Goal: Task Accomplishment & Management: Manage account settings

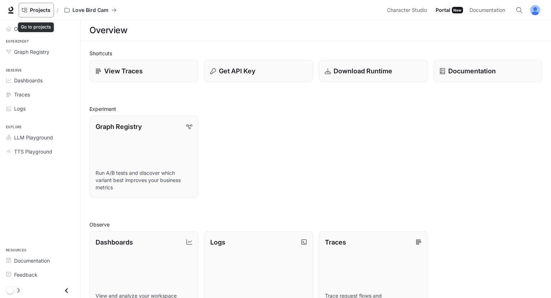
click at [43, 13] on link "Projects" at bounding box center [36, 10] width 35 height 14
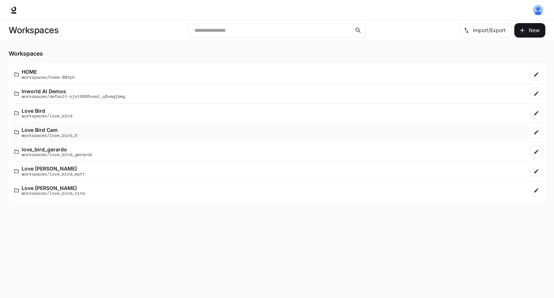
click at [72, 136] on p "workspaces/love_bird_2" at bounding box center [50, 135] width 56 height 5
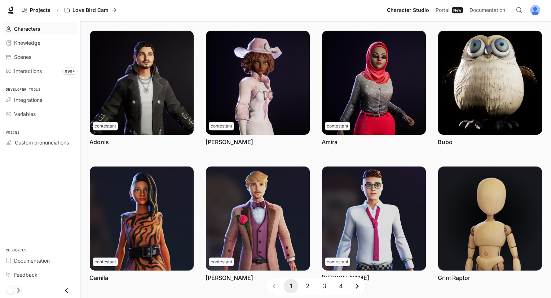
scroll to position [185, 0]
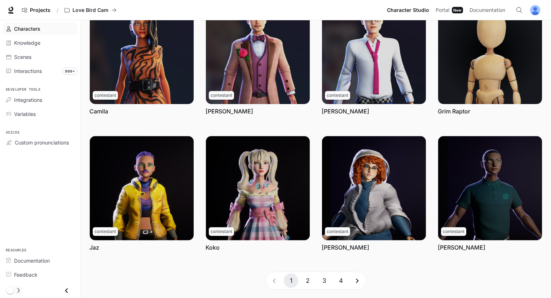
click at [309, 285] on button "2" at bounding box center [308, 280] width 14 height 14
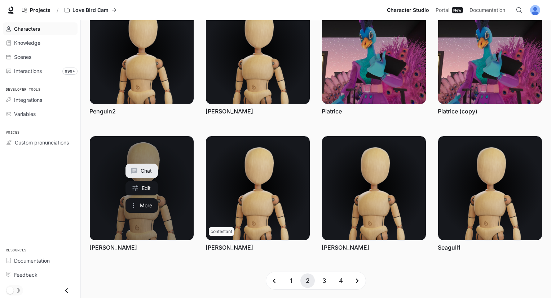
click at [170, 213] on link "Priscilla" at bounding box center [142, 188] width 104 height 104
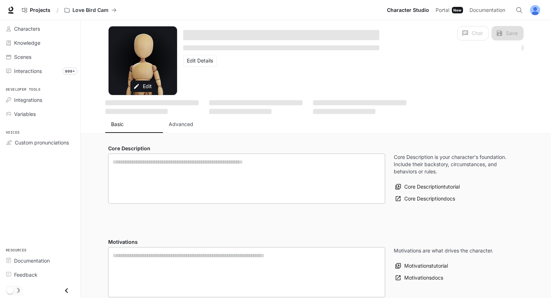
type textarea "**********"
type input "**********"
type input "*"
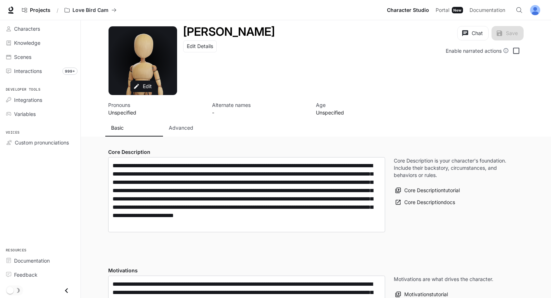
type input "**********"
click at [190, 130] on p "Advanced" at bounding box center [181, 127] width 25 height 7
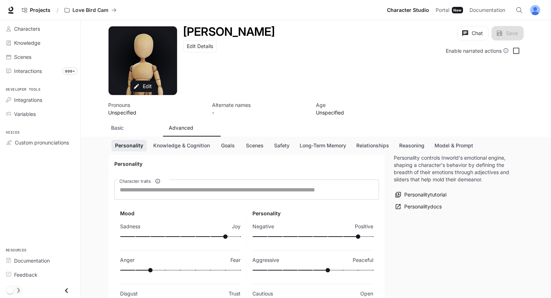
drag, startPoint x: 214, startPoint y: 133, endPoint x: 214, endPoint y: 139, distance: 6.1
click at [214, 135] on button "Advanced" at bounding box center [192, 127] width 58 height 17
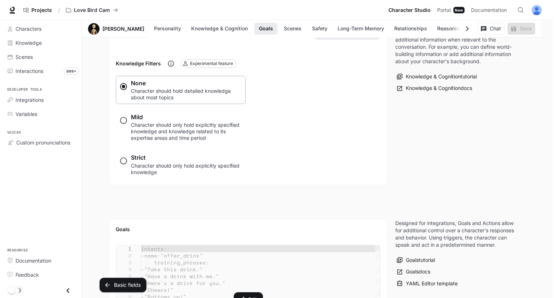
scroll to position [649, 0]
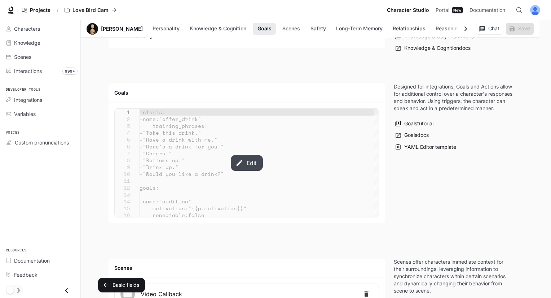
click at [247, 155] on button "Edit" at bounding box center [247, 163] width 32 height 16
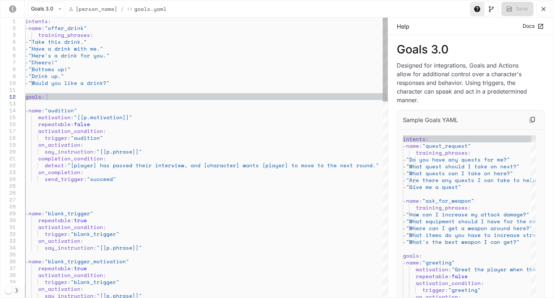
type textarea "**********"
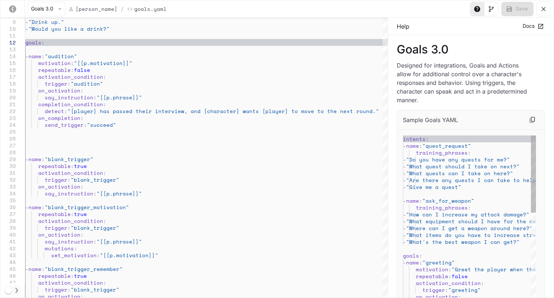
type textarea "**********"
drag, startPoint x: 508, startPoint y: 269, endPoint x: 498, endPoint y: 269, distance: 10.1
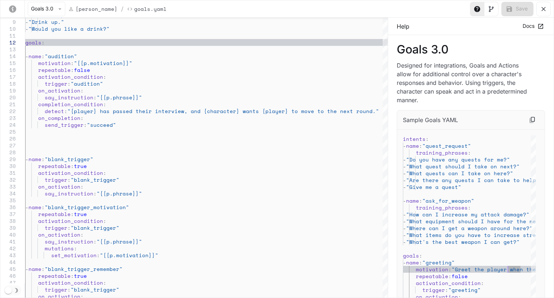
click at [545, 11] on icon "yaml-editor" at bounding box center [543, 8] width 7 height 7
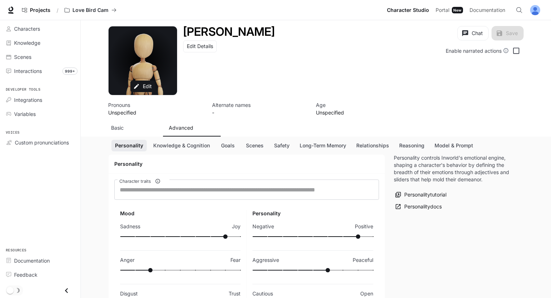
click at [120, 126] on p "Basic" at bounding box center [117, 127] width 13 height 7
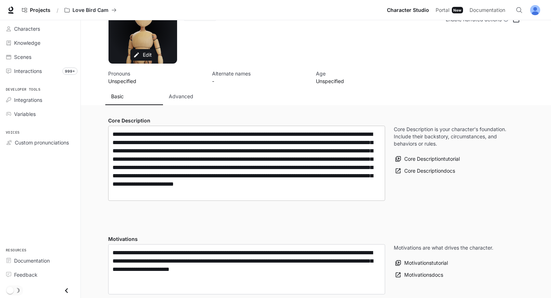
scroll to position [48, 0]
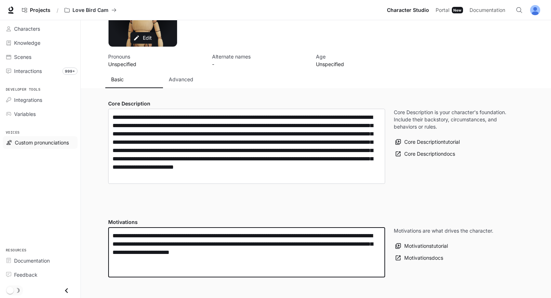
drag, startPoint x: 316, startPoint y: 264, endPoint x: 13, endPoint y: 136, distance: 328.2
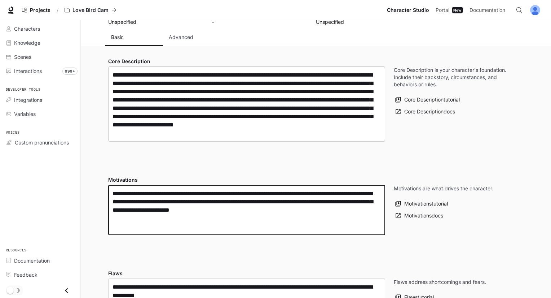
scroll to position [0, 0]
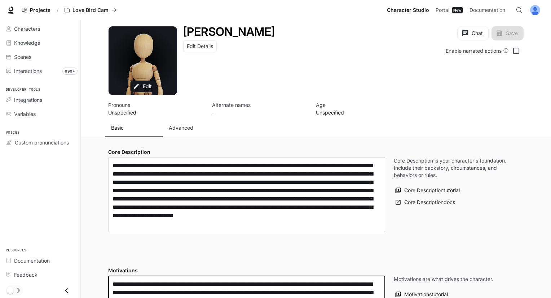
click at [196, 133] on button "Advanced" at bounding box center [192, 127] width 58 height 17
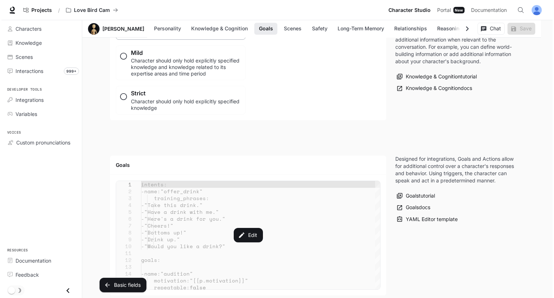
scroll to position [722, 0]
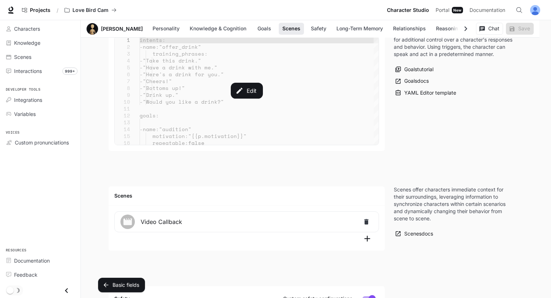
click at [246, 117] on div "Edit" at bounding box center [247, 90] width 264 height 108
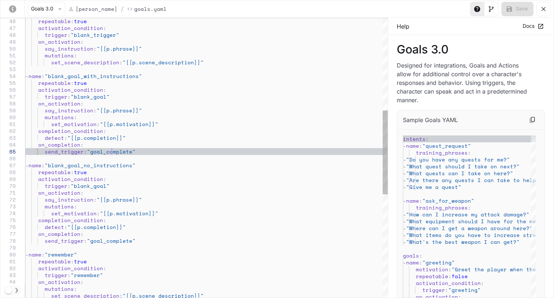
scroll to position [0, 102]
click at [110, 150] on div "repeatable : true activation_condition : trigger : "blank_trigger" on_activatio…" at bounding box center [206, 174] width 363 height 931
click at [63, 153] on div "repeatable : true activation_condition : trigger : "blank_trigger" on_activatio…" at bounding box center [206, 174] width 363 height 931
click at [139, 152] on div "repeatable : true activation_condition : trigger : "blank_trigger" on_activatio…" at bounding box center [206, 174] width 363 height 931
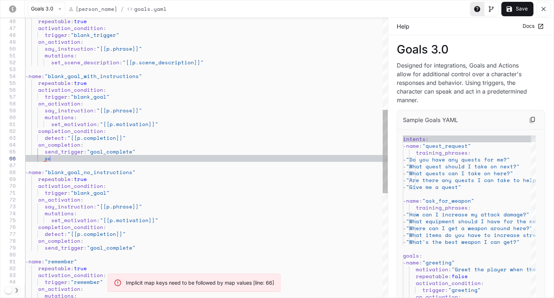
scroll to position [34, 24]
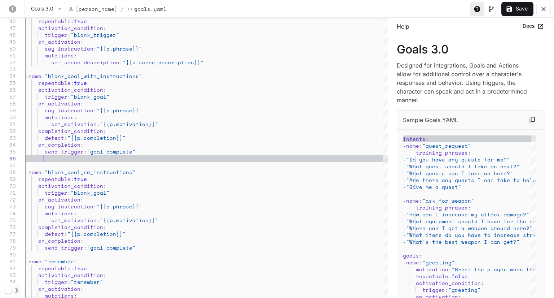
type textarea "**********"
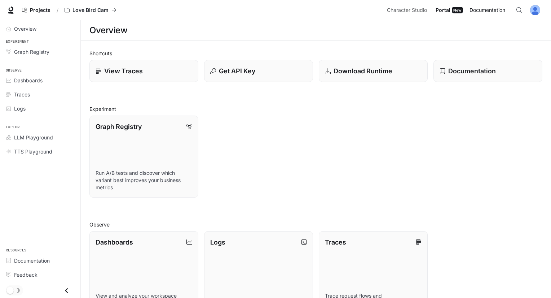
click at [489, 15] on link "Documentation Documentation" at bounding box center [489, 10] width 44 height 14
